Goal: Information Seeking & Learning: Learn about a topic

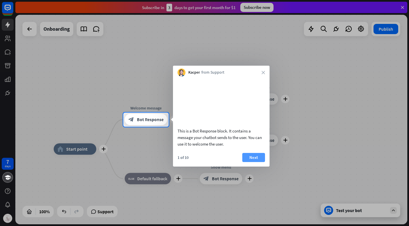
click at [253, 160] on button "Next" at bounding box center [253, 157] width 23 height 9
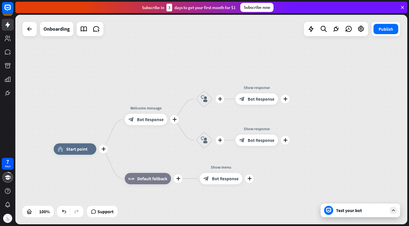
click at [351, 209] on div "Test your bot" at bounding box center [361, 210] width 51 height 6
click at [393, 210] on icon at bounding box center [393, 209] width 5 height 5
click at [328, 210] on icon at bounding box center [328, 209] width 3 height 1
click at [348, 209] on div "Test your bot" at bounding box center [361, 210] width 51 height 6
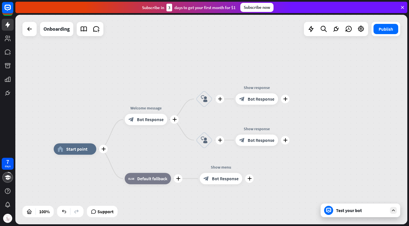
click at [348, 209] on div "Test your bot" at bounding box center [361, 210] width 51 height 6
click at [28, 31] on icon at bounding box center [29, 29] width 7 height 7
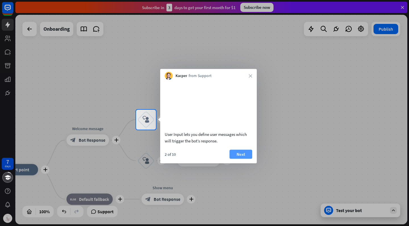
click at [243, 158] on button "Next" at bounding box center [240, 153] width 23 height 9
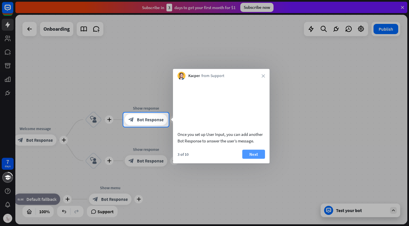
click at [252, 158] on button "Next" at bounding box center [253, 153] width 23 height 9
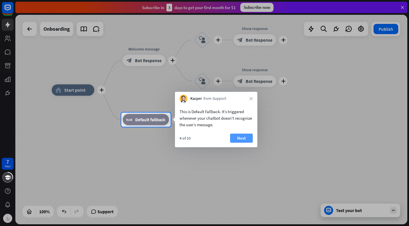
click at [245, 139] on button "Next" at bounding box center [241, 137] width 23 height 9
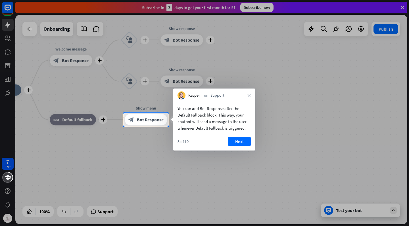
click at [245, 139] on button "Next" at bounding box center [239, 141] width 23 height 9
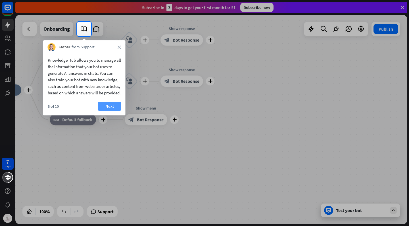
click at [116, 111] on button "Next" at bounding box center [109, 106] width 23 height 9
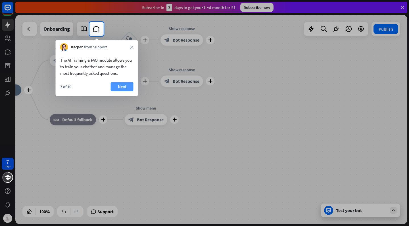
click at [126, 87] on button "Next" at bounding box center [122, 86] width 23 height 9
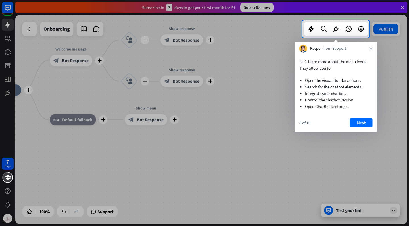
click at [120, 91] on div at bounding box center [204, 131] width 409 height 188
click at [118, 91] on div at bounding box center [204, 131] width 409 height 188
click at [363, 121] on button "Next" at bounding box center [361, 122] width 23 height 9
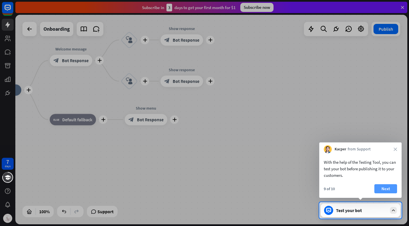
click at [378, 189] on button "Next" at bounding box center [385, 188] width 23 height 9
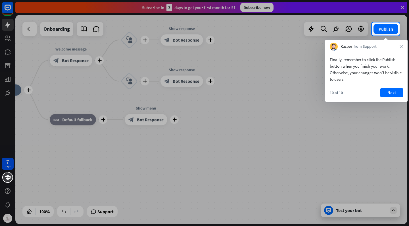
click at [378, 189] on div at bounding box center [204, 130] width 409 height 190
click at [391, 92] on button "Next" at bounding box center [391, 92] width 23 height 9
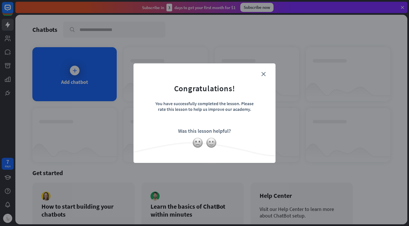
click at [268, 76] on form "Congratulations! You have successfully completed the lesson. Please rate this l…" at bounding box center [205, 104] width 128 height 68
click at [263, 71] on form "Congratulations! You have successfully completed the lesson. Please rate this l…" at bounding box center [205, 104] width 128 height 68
click at [263, 73] on icon "close" at bounding box center [263, 74] width 4 height 4
